Goal: Information Seeking & Learning: Compare options

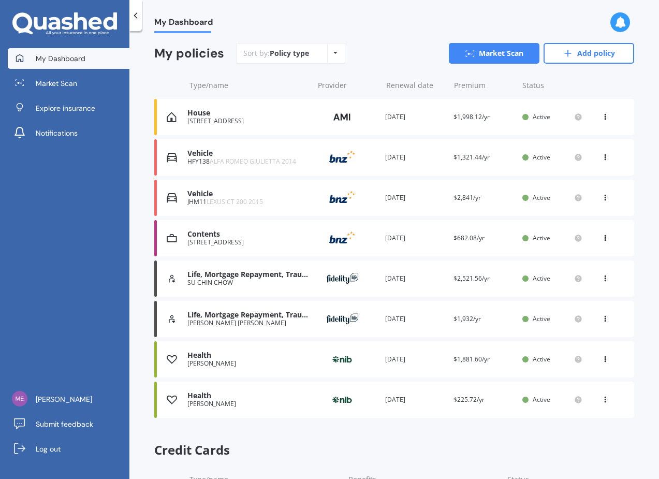
scroll to position [100, 0]
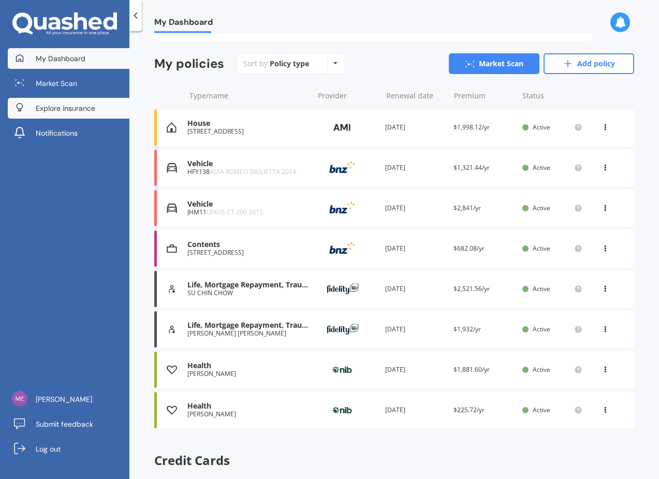
click at [81, 101] on link "Explore insurance" at bounding box center [69, 108] width 122 height 21
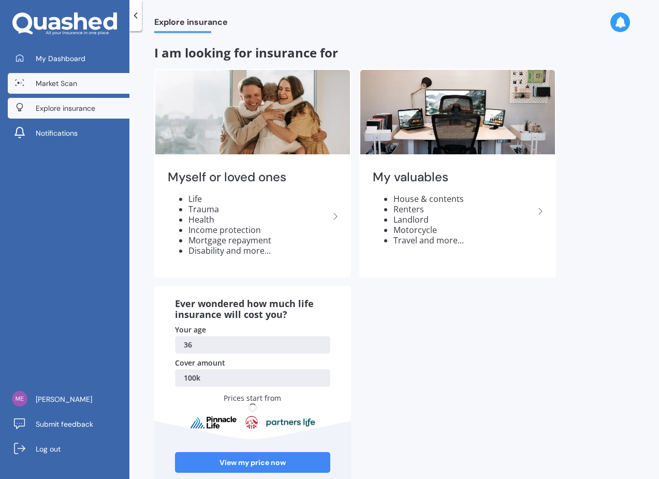
click at [72, 88] on span "Market Scan" at bounding box center [56, 83] width 41 height 10
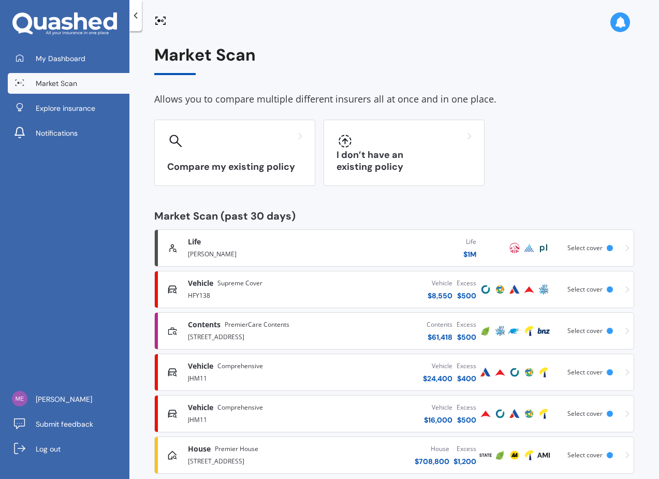
scroll to position [18, 0]
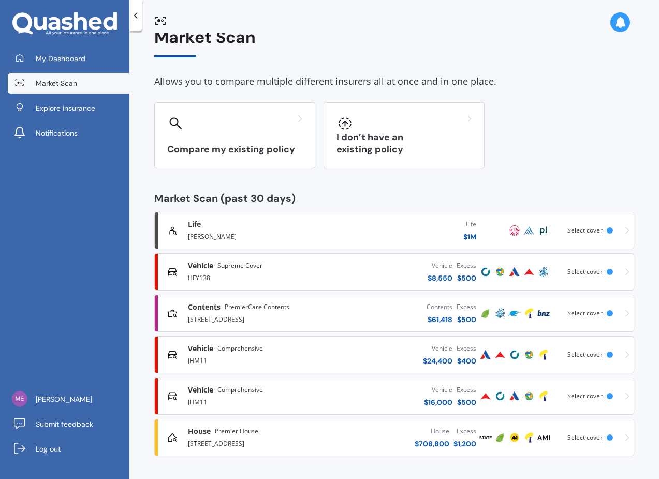
click at [597, 271] on div "Select cover" at bounding box center [586, 271] width 39 height 7
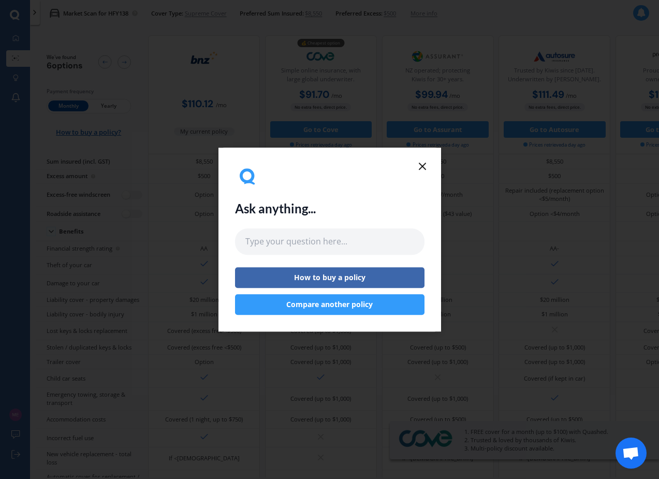
click at [420, 165] on line at bounding box center [422, 166] width 6 height 6
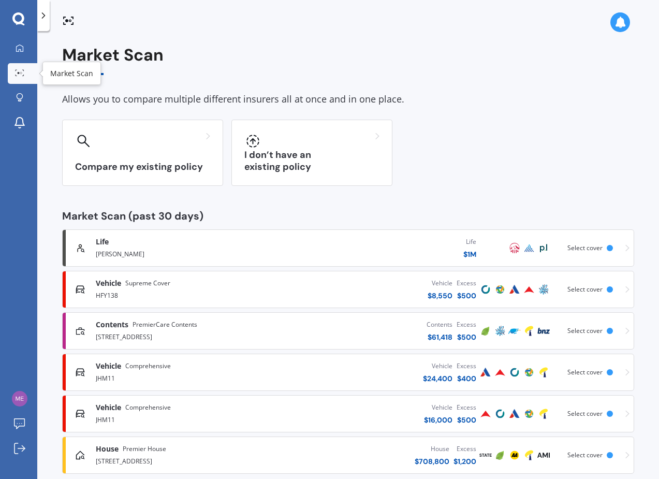
click at [21, 77] on link "Market Scan" at bounding box center [23, 73] width 30 height 21
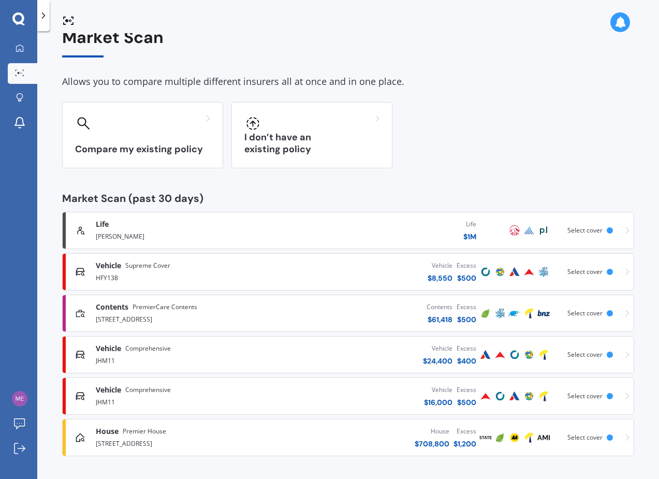
click at [222, 361] on div "JHM11" at bounding box center [186, 360] width 181 height 12
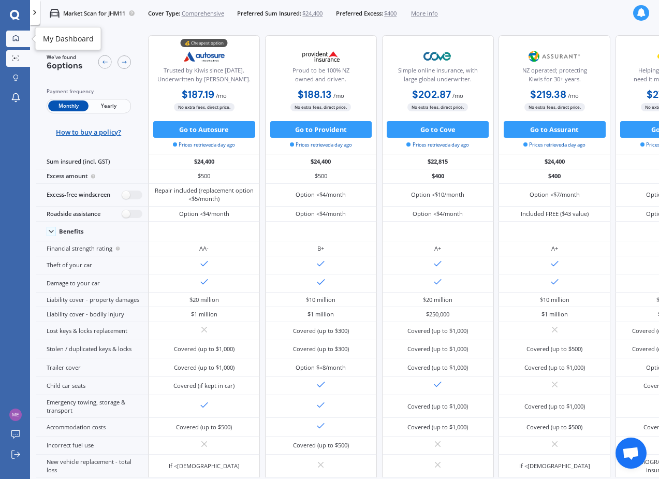
click at [15, 31] on link "My Dashboard" at bounding box center [18, 39] width 24 height 17
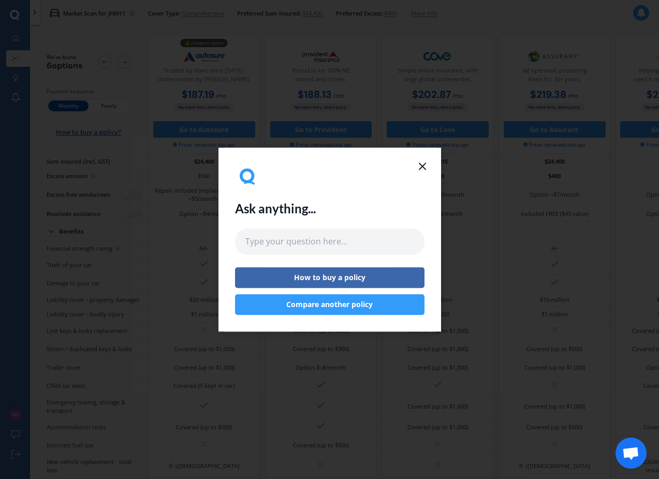
click at [428, 165] on icon at bounding box center [422, 166] width 12 height 12
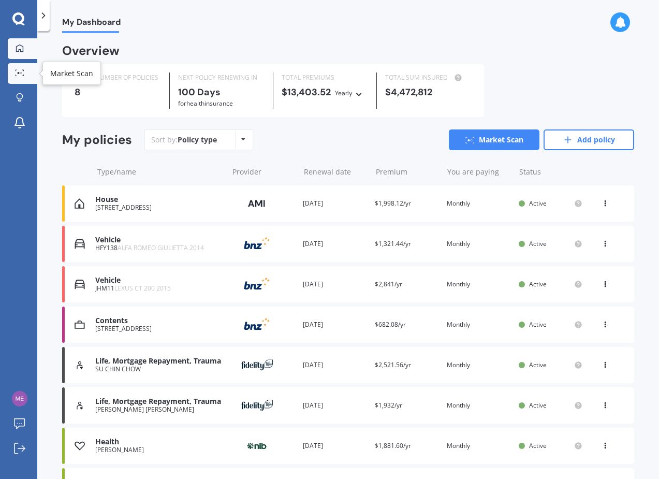
click at [18, 69] on icon at bounding box center [19, 72] width 9 height 7
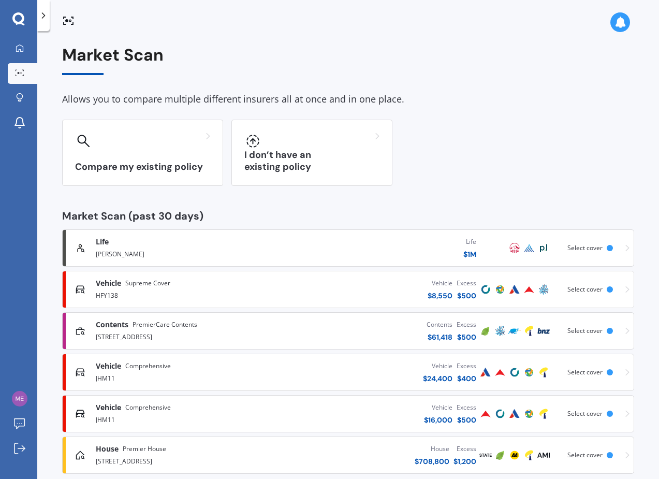
scroll to position [18, 0]
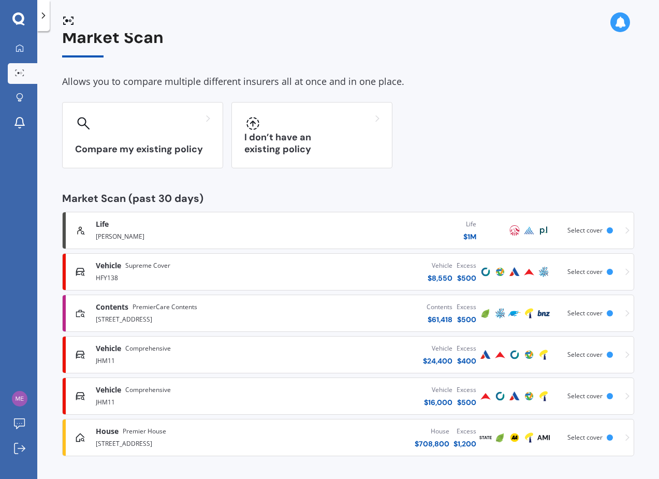
click at [595, 311] on span "Select cover" at bounding box center [584, 313] width 35 height 9
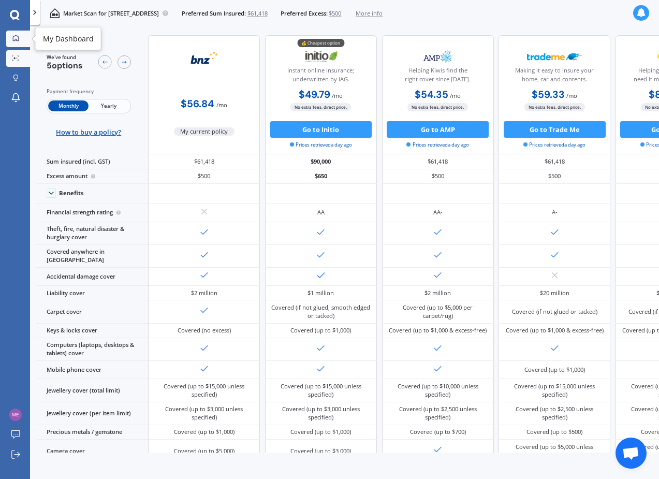
click at [21, 42] on div at bounding box center [15, 39] width 12 height 8
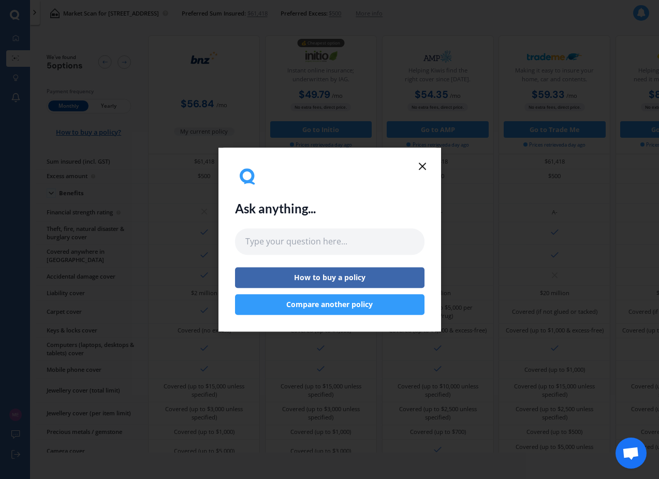
click at [424, 169] on icon at bounding box center [422, 166] width 12 height 12
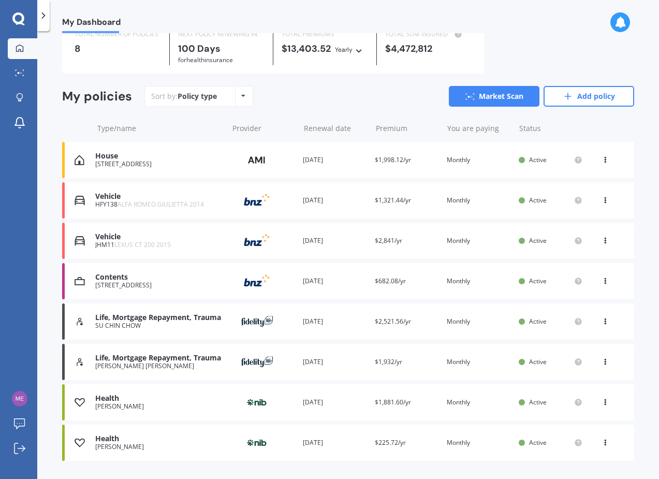
scroll to position [35, 0]
